Goal: Use online tool/utility: Utilize a website feature to perform a specific function

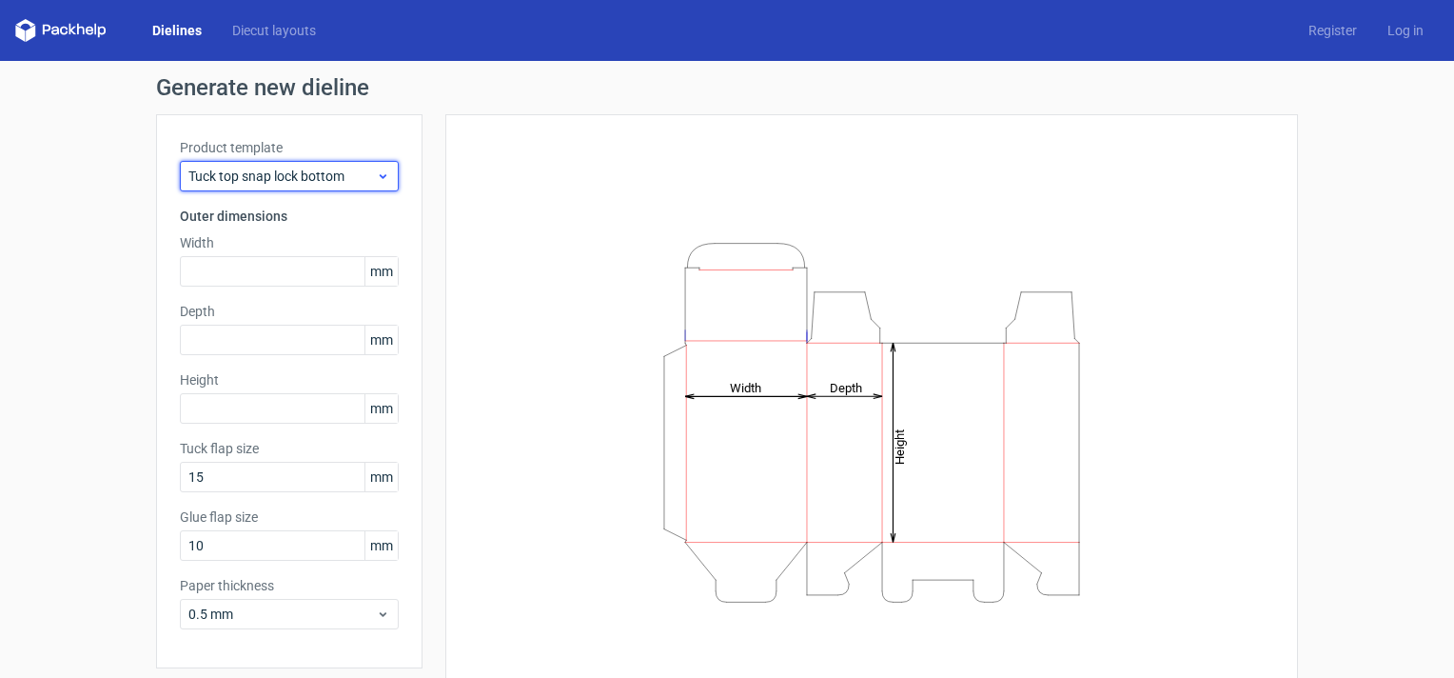
click at [376, 171] on icon at bounding box center [383, 175] width 14 height 15
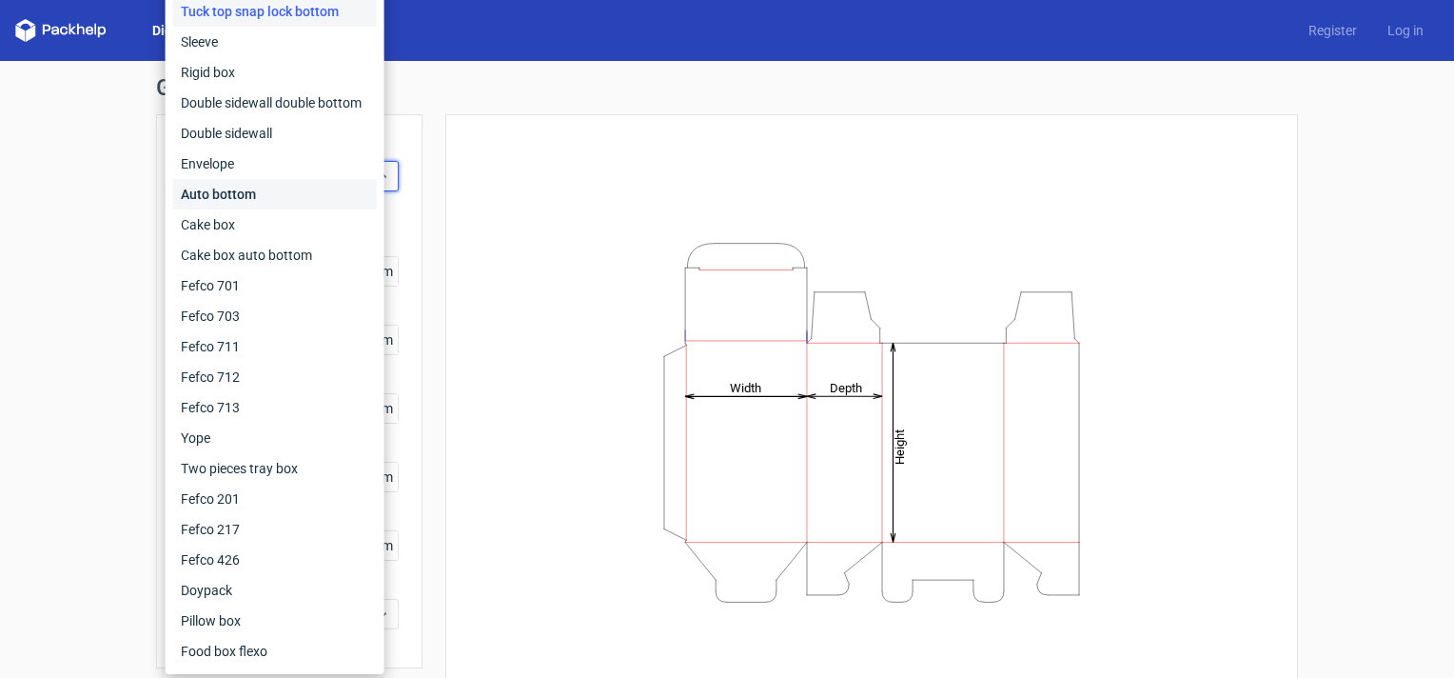
click at [254, 190] on div "Auto bottom" at bounding box center [275, 194] width 204 height 30
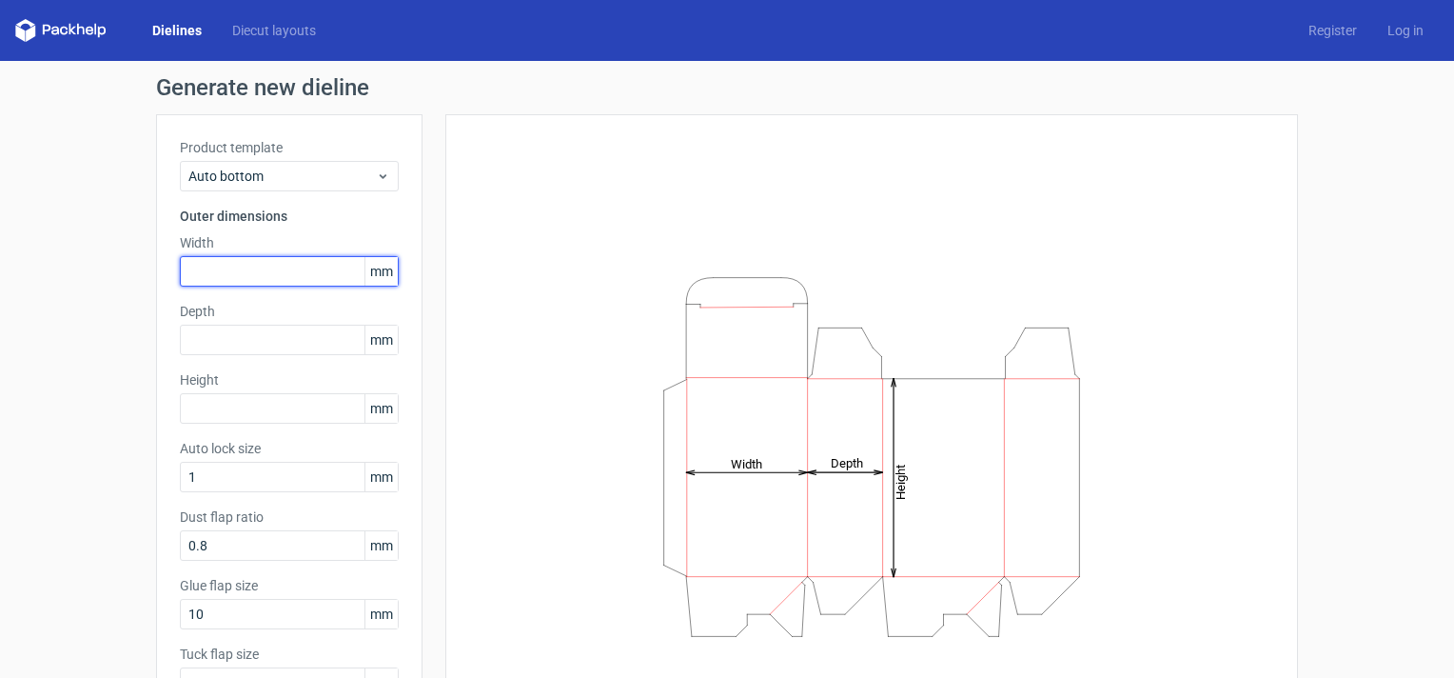
click at [256, 271] on input "text" at bounding box center [289, 271] width 219 height 30
type input "144"
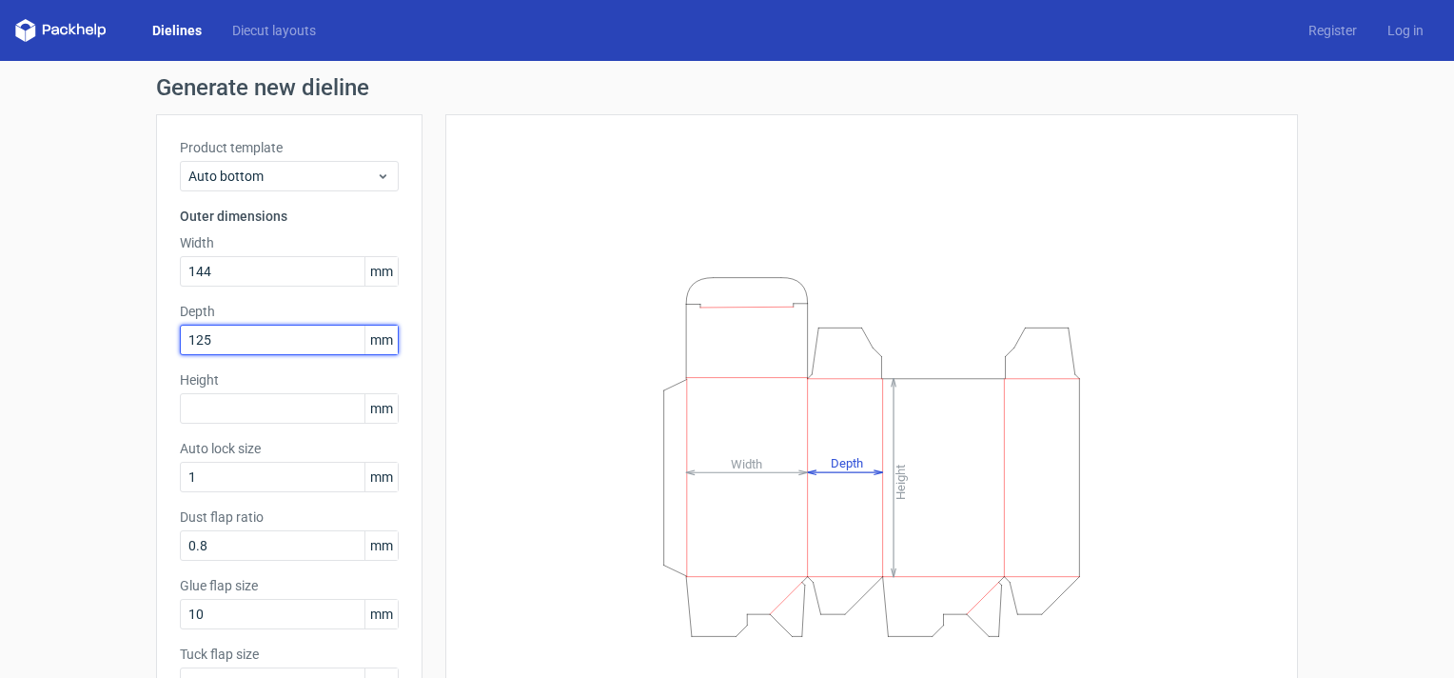
type input "125"
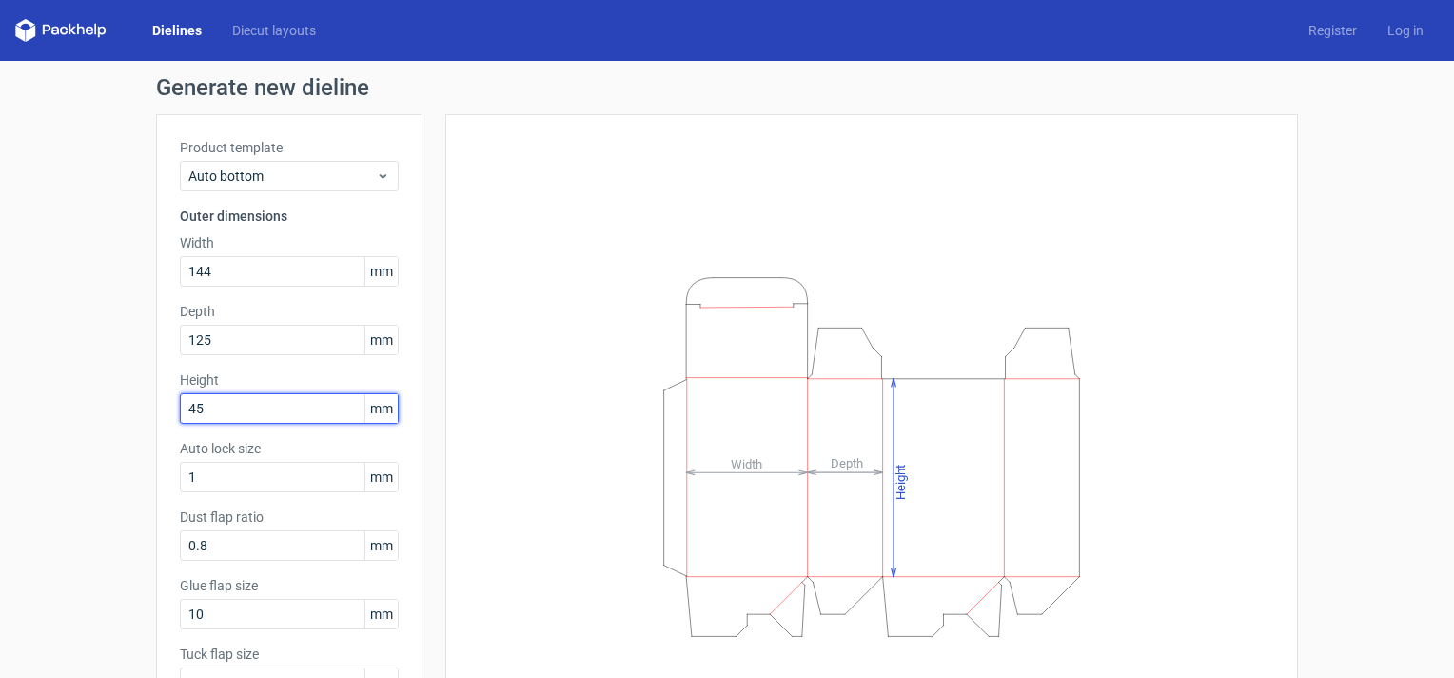
type input "45"
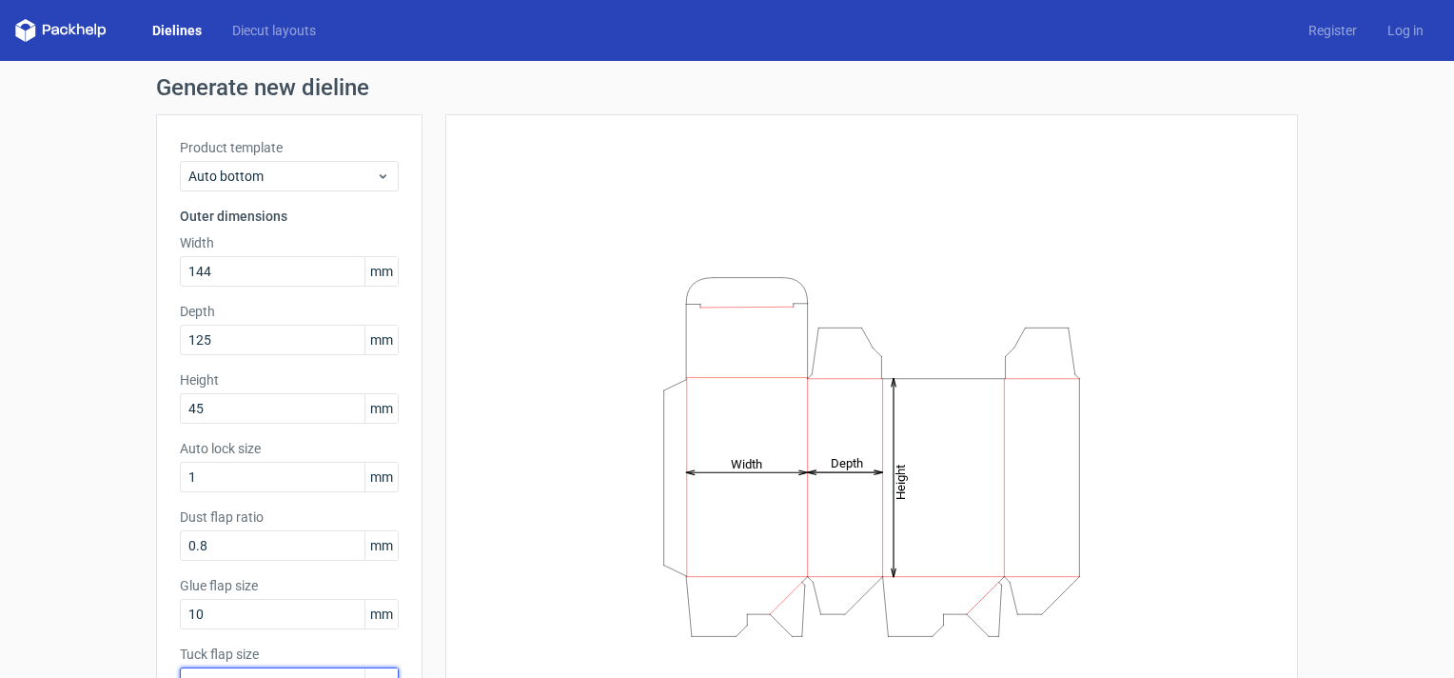
scroll to position [19, 0]
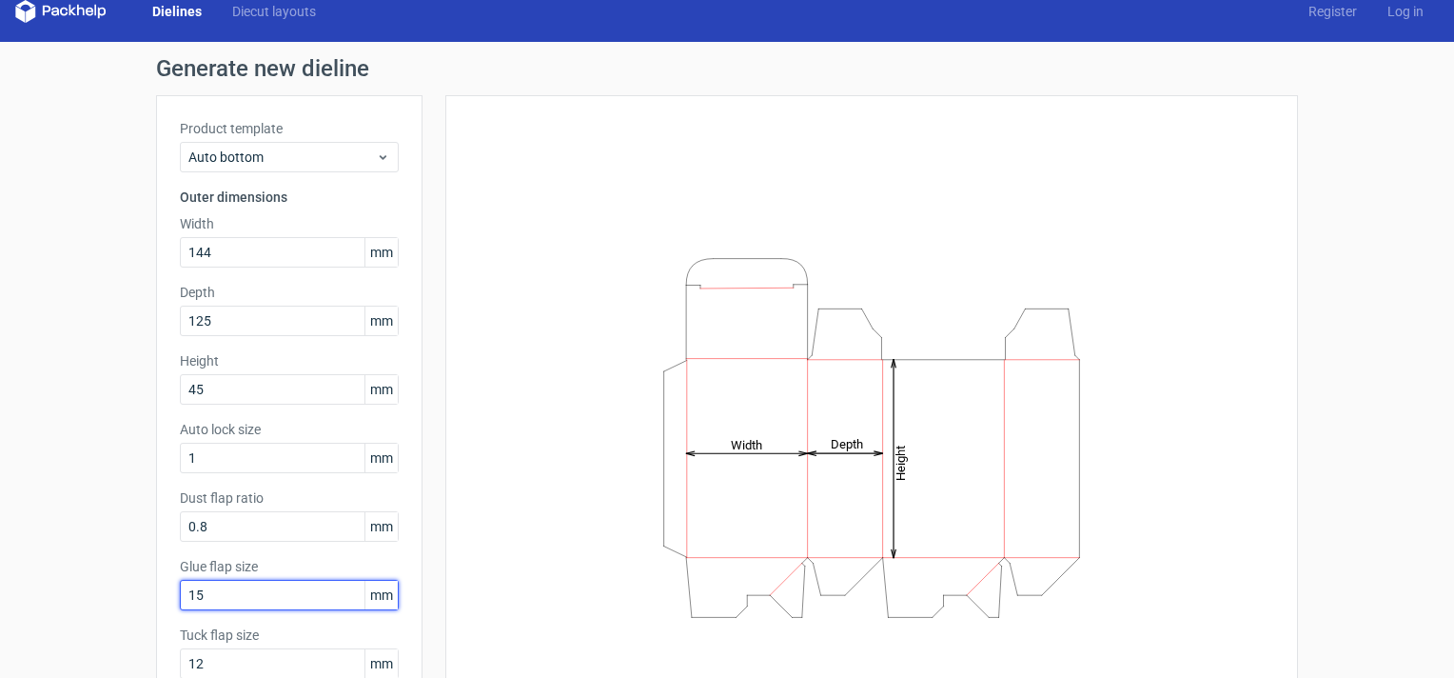
type input "15"
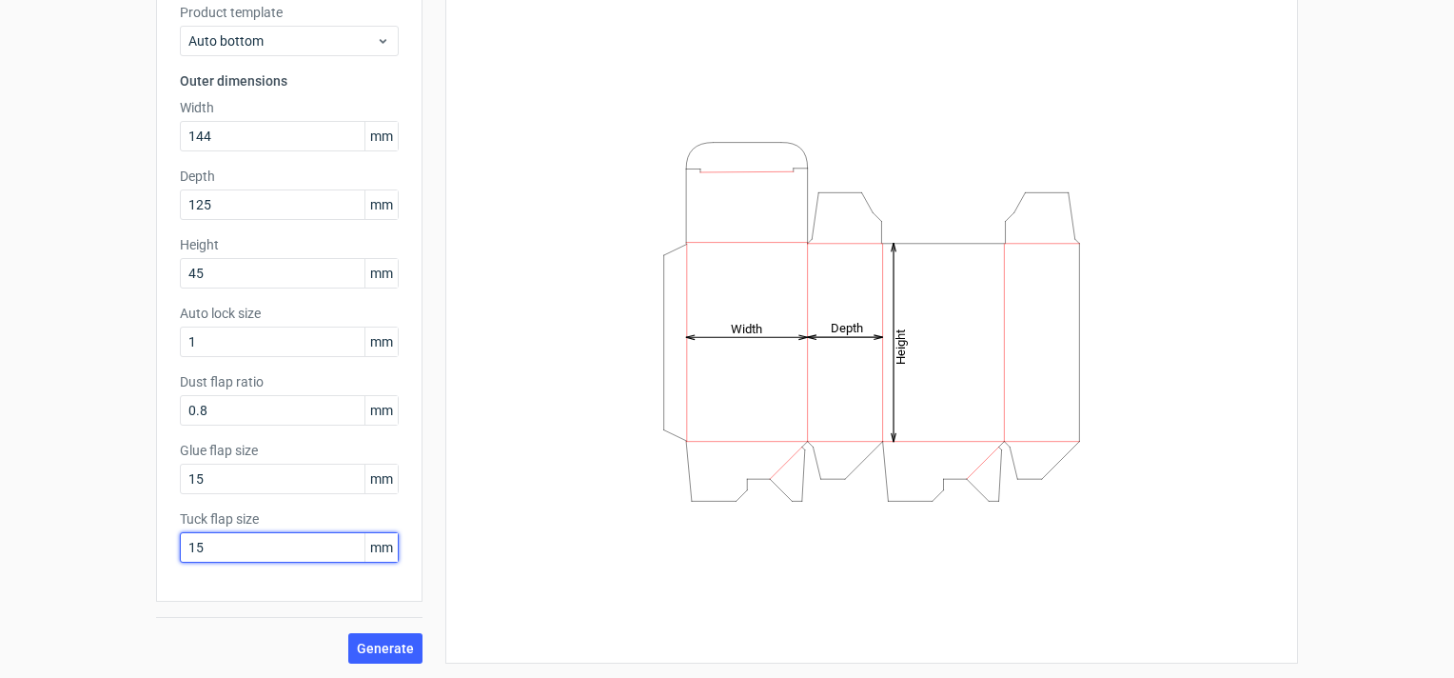
type input "15"
click at [365, 638] on button "Generate" at bounding box center [385, 648] width 74 height 30
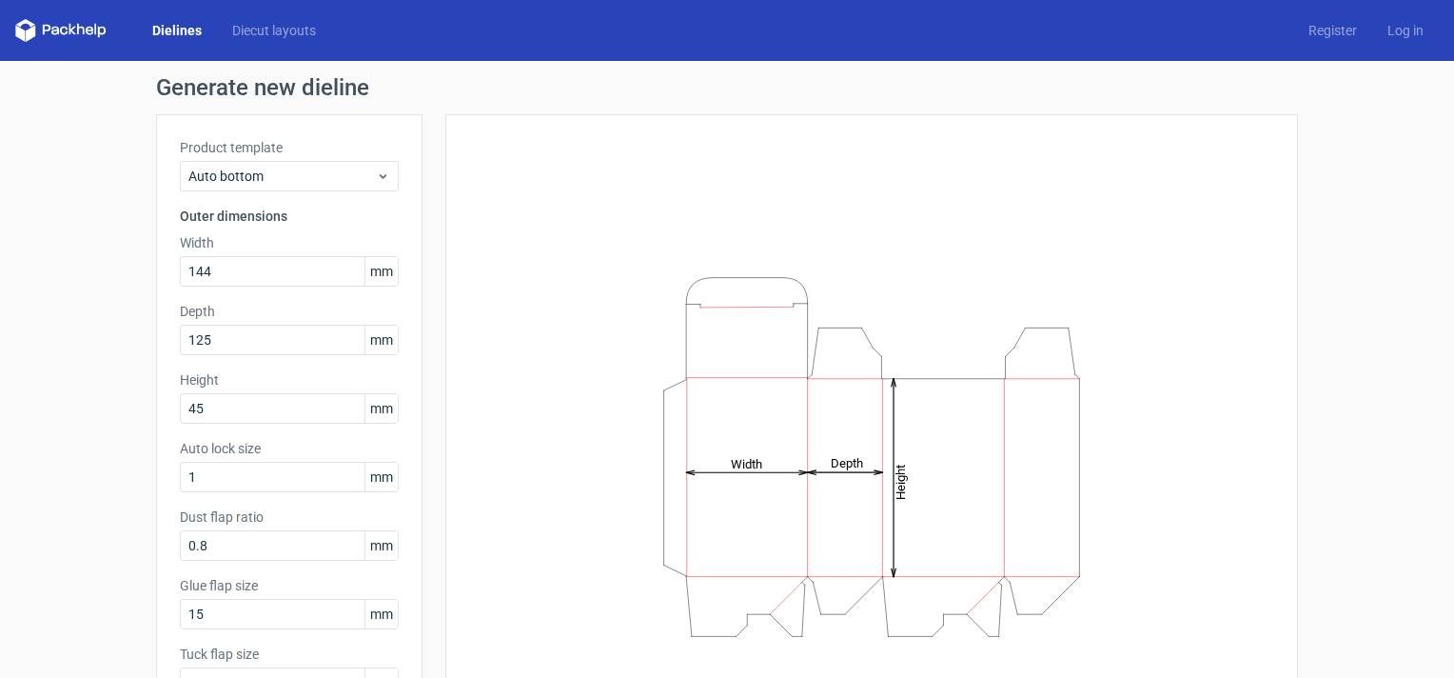
scroll to position [0, 0]
click at [1391, 29] on link "Log in" at bounding box center [1405, 30] width 67 height 19
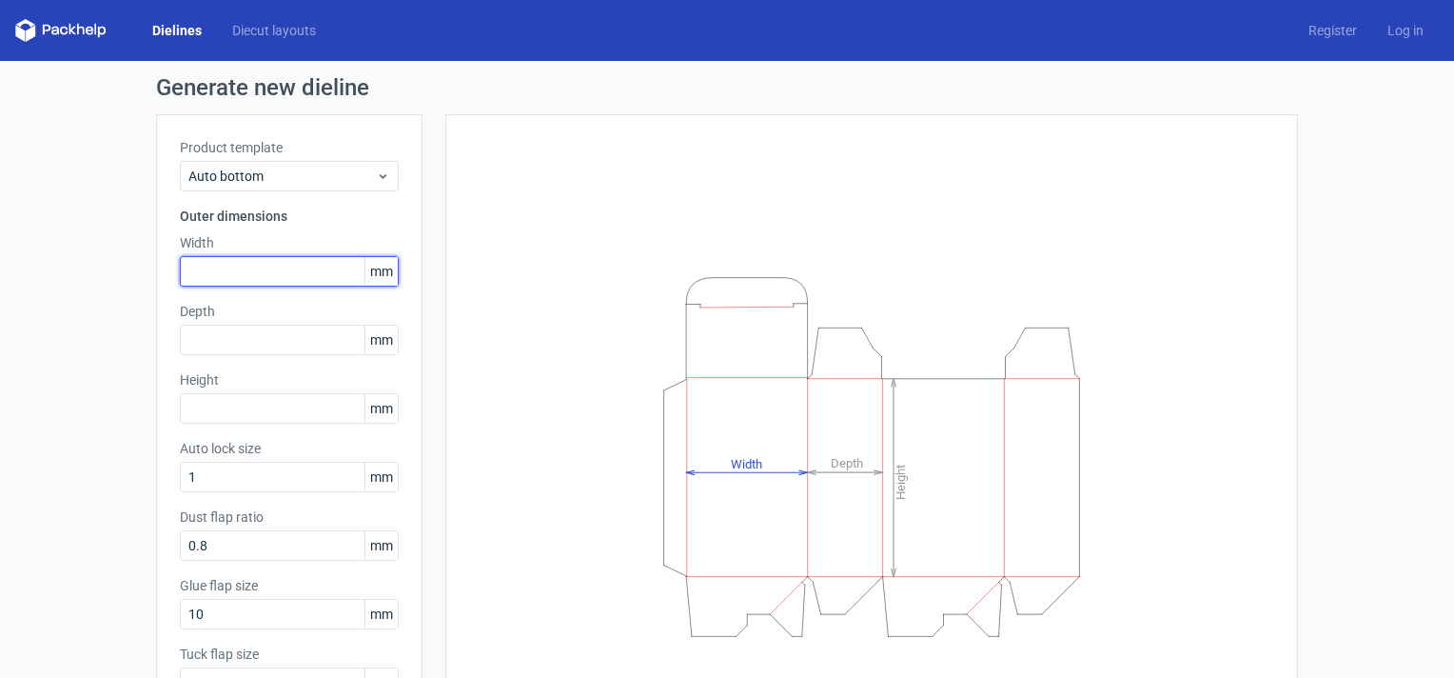
click at [335, 266] on input "text" at bounding box center [289, 271] width 219 height 30
